Goal: Information Seeking & Learning: Learn about a topic

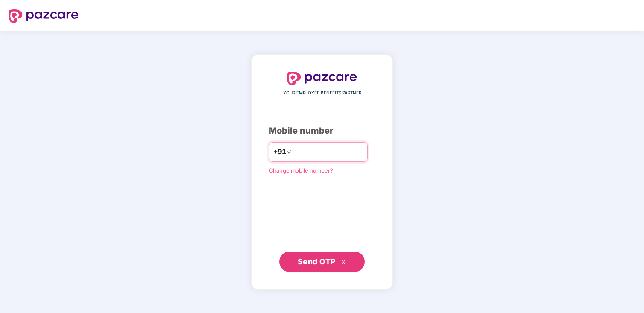
type input "**********"
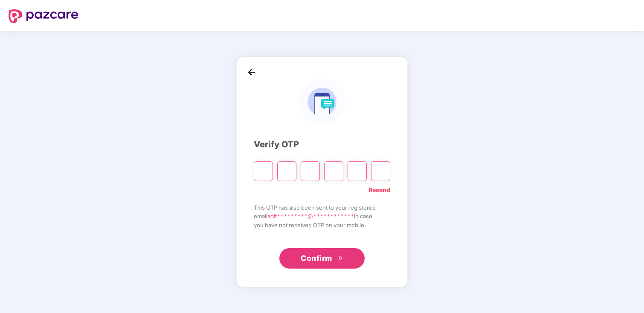
type input "*"
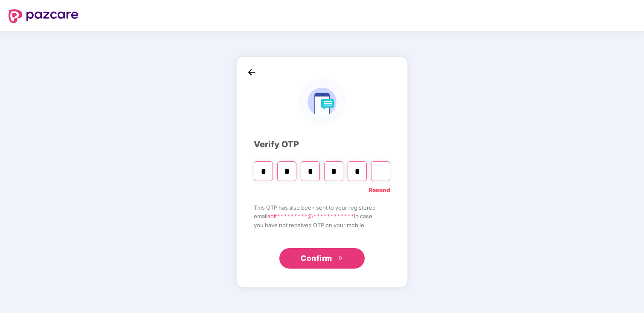
type input "*"
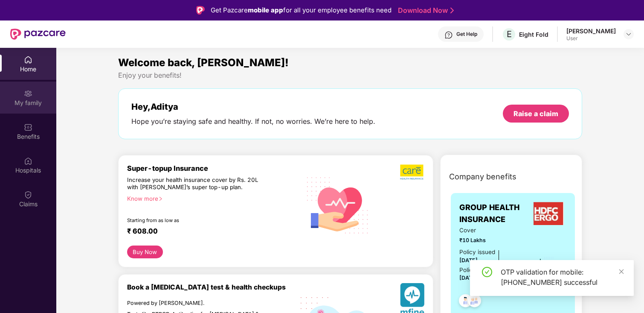
click at [43, 102] on div "My family" at bounding box center [28, 103] width 56 height 9
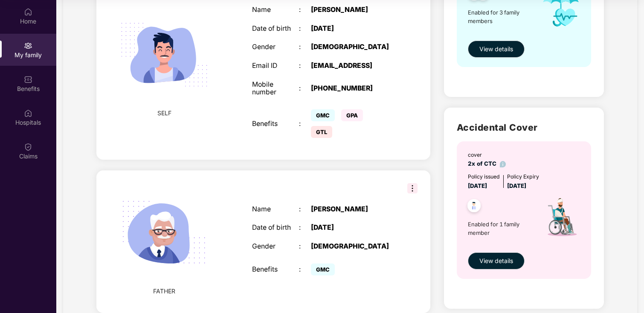
scroll to position [158, 0]
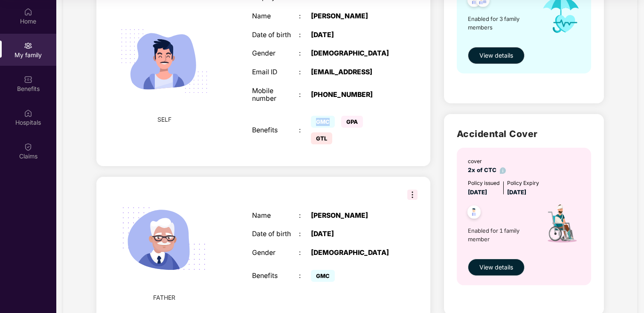
drag, startPoint x: 324, startPoint y: 123, endPoint x: 332, endPoint y: 137, distance: 16.3
click at [332, 137] on div "Employee ID : 11526 Name : [PERSON_NAME] Date of birth : [DEMOGRAPHIC_DATA] Gen…" at bounding box center [323, 70] width 158 height 174
click at [322, 143] on span "GTL" at bounding box center [321, 138] width 21 height 12
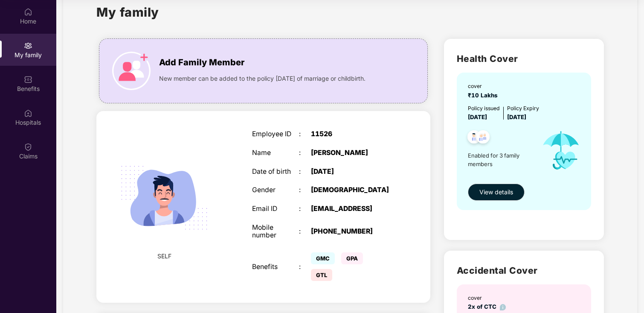
scroll to position [0, 0]
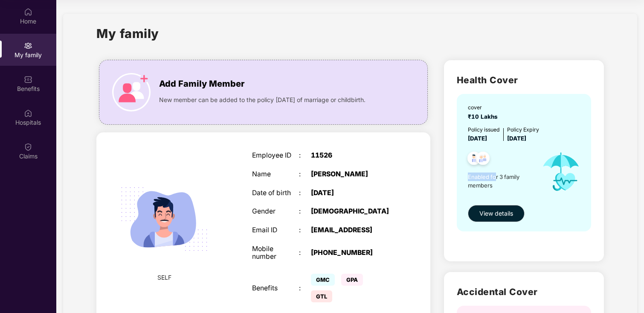
drag, startPoint x: 496, startPoint y: 179, endPoint x: 461, endPoint y: 174, distance: 35.0
click at [461, 174] on div "cover ₹10 Lakhs Policy issued [DATE] Policy Expiry [DATE] Enabled for 3 family …" at bounding box center [524, 162] width 134 height 137
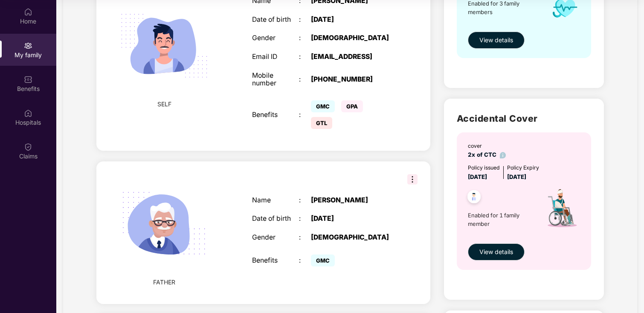
scroll to position [190, 0]
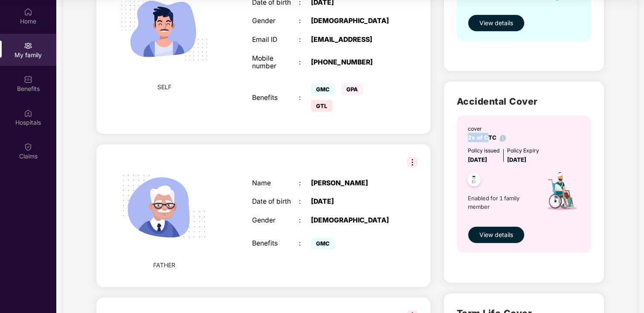
drag, startPoint x: 469, startPoint y: 134, endPoint x: 488, endPoint y: 134, distance: 19.2
click at [488, 134] on span "2x of CTC" at bounding box center [487, 137] width 38 height 7
click at [525, 160] on span "[DATE]" at bounding box center [516, 159] width 19 height 7
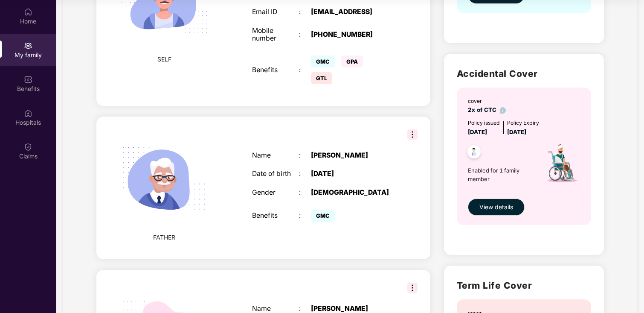
scroll to position [232, 0]
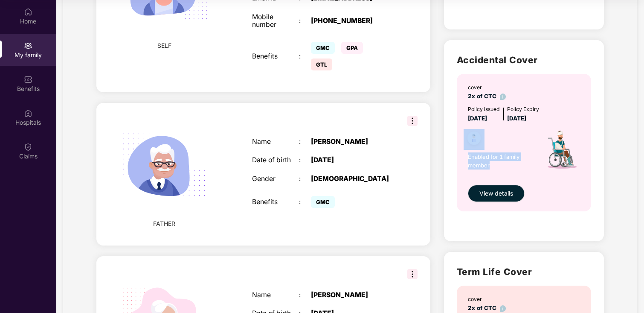
drag, startPoint x: 491, startPoint y: 163, endPoint x: 462, endPoint y: 147, distance: 33.0
click at [462, 147] on div "cover 2x of CTC Policy issued [DATE] Policy Expiry [DATE] Enabled for 1 family …" at bounding box center [524, 142] width 134 height 137
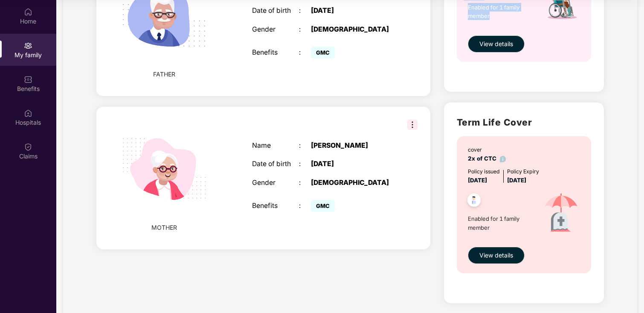
scroll to position [406, 0]
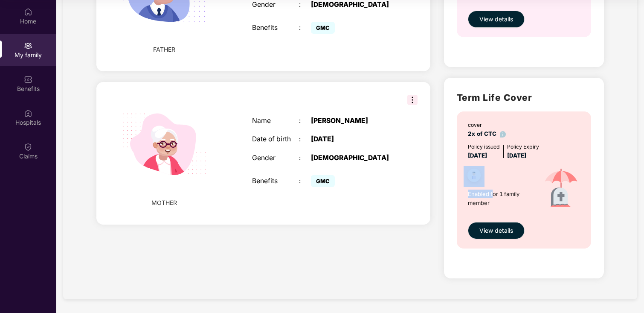
drag, startPoint x: 492, startPoint y: 193, endPoint x: 486, endPoint y: 181, distance: 14.0
click at [486, 184] on div "Enabled for 1 family member" at bounding box center [501, 189] width 67 height 58
drag, startPoint x: 468, startPoint y: 134, endPoint x: 500, endPoint y: 134, distance: 31.6
click at [500, 134] on span "2x of CTC" at bounding box center [487, 133] width 38 height 7
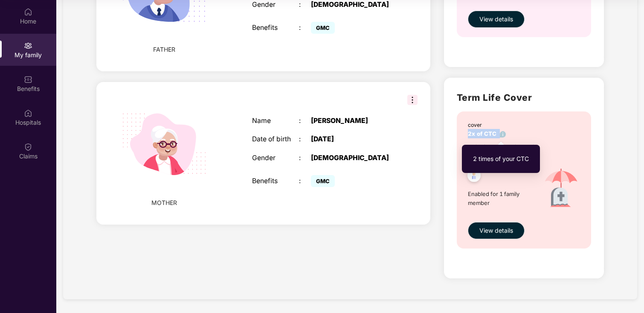
click at [500, 134] on img at bounding box center [503, 134] width 6 height 6
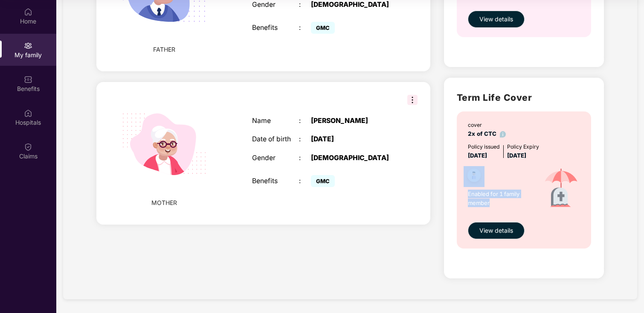
drag, startPoint x: 506, startPoint y: 213, endPoint x: 507, endPoint y: 175, distance: 38.8
click at [507, 175] on div "Enabled for 1 family member" at bounding box center [501, 189] width 67 height 58
click at [507, 175] on div at bounding box center [499, 176] width 71 height 21
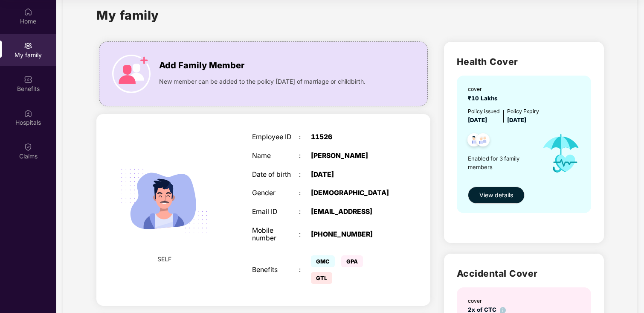
scroll to position [0, 0]
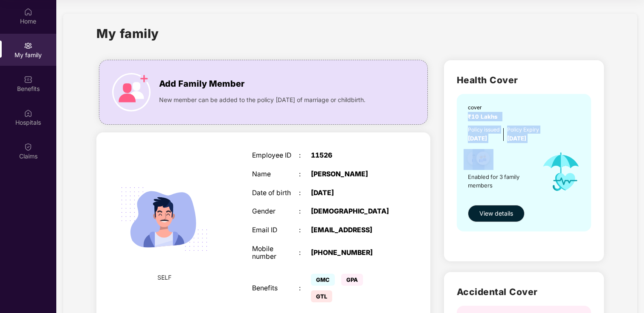
drag, startPoint x: 468, startPoint y: 115, endPoint x: 509, endPoint y: 158, distance: 59.2
click at [509, 158] on div "cover ₹10 Lakhs Policy issued [DATE] Policy Expiry [DATE] Enabled for 3 family …" at bounding box center [524, 162] width 134 height 137
click at [516, 176] on span "Enabled for 3 family members" at bounding box center [501, 180] width 67 height 17
click at [499, 212] on span "View details" at bounding box center [497, 213] width 34 height 9
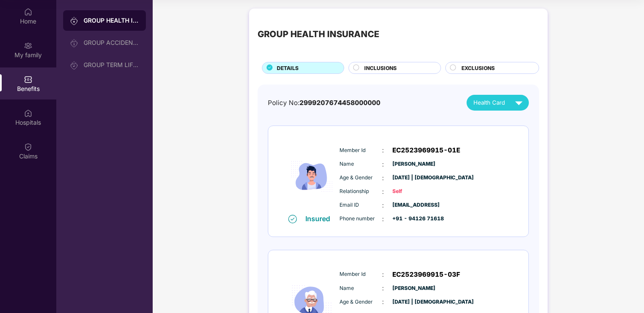
click at [398, 70] on div "INCLUSIONS" at bounding box center [398, 68] width 76 height 9
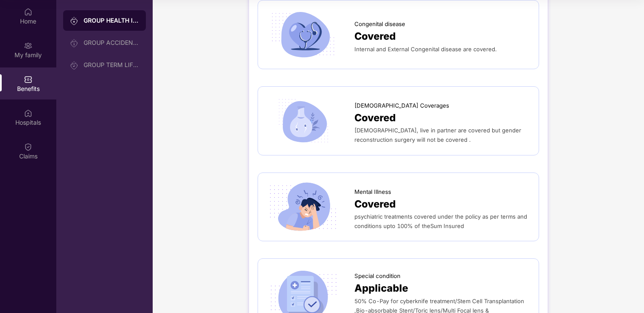
scroll to position [1817, 0]
